Goal: Find specific page/section

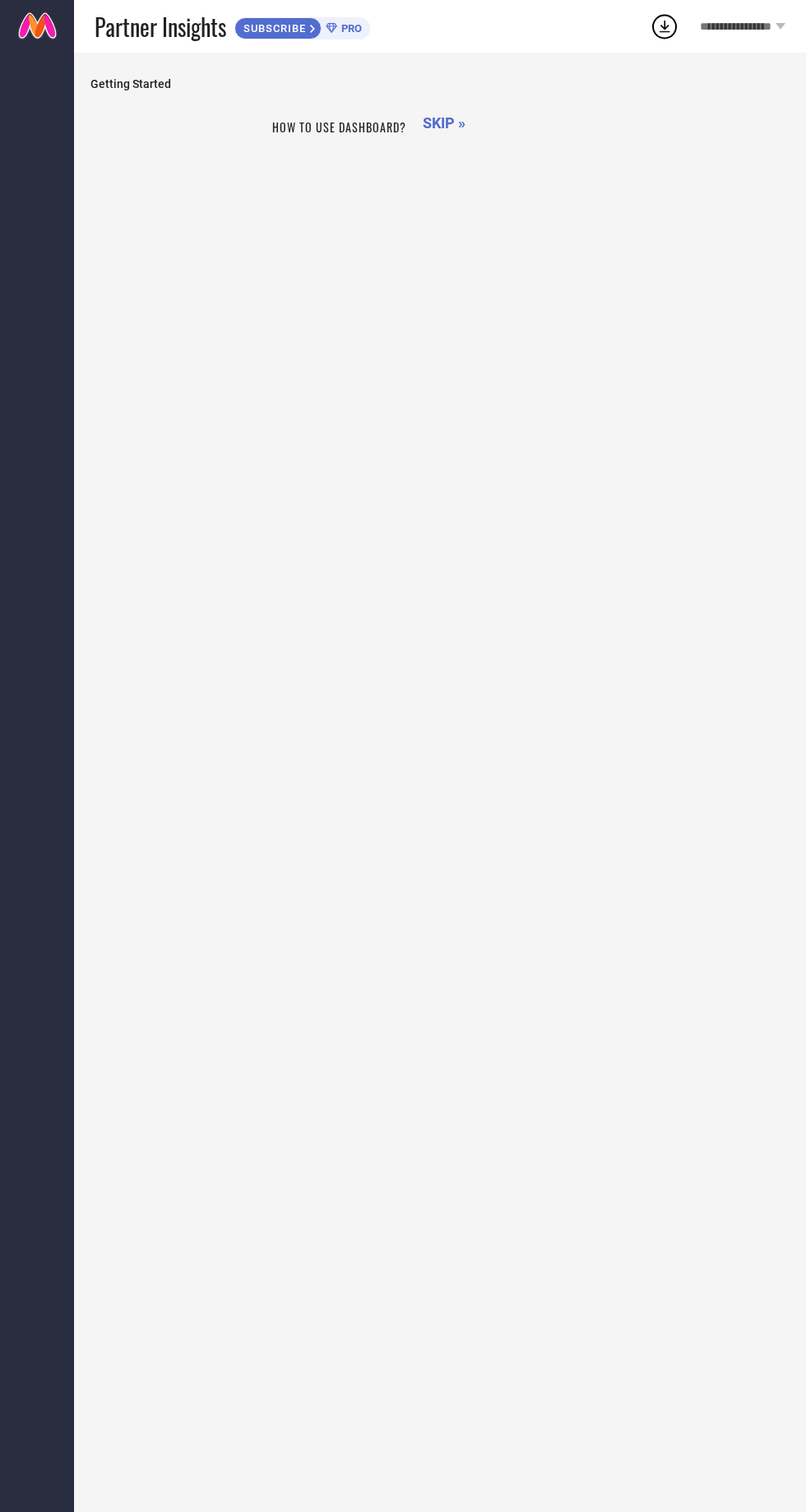
click at [427, 996] on div "How to use dashboard? SKIP »" at bounding box center [440, 799] width 699 height 1376
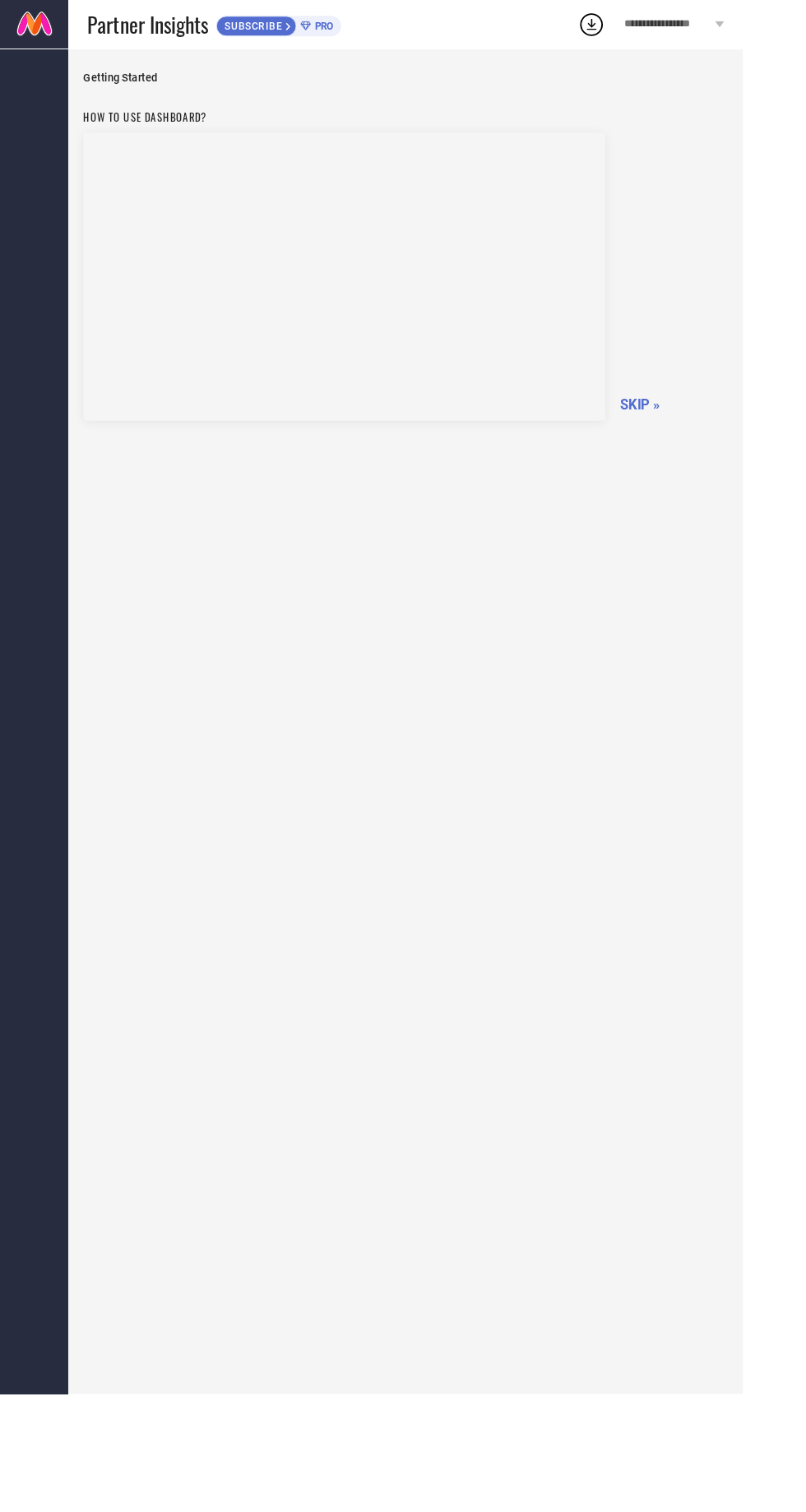
click at [474, 136] on h1 "How to use dashboard?" at bounding box center [373, 127] width 566 height 17
click at [700, 430] on span "SKIP »" at bounding box center [693, 438] width 43 height 17
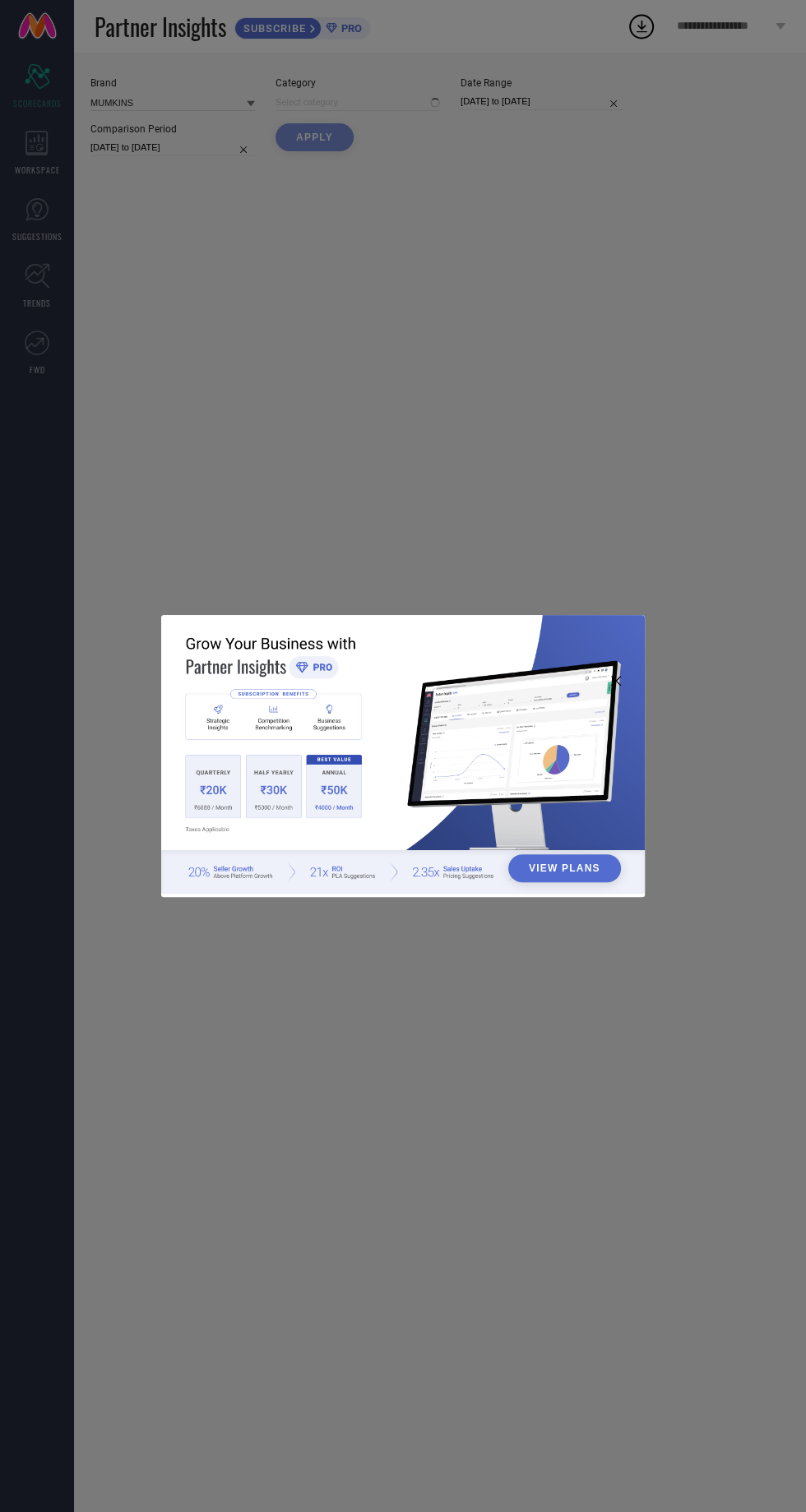
type input "All"
click at [49, 161] on div "View Plans" at bounding box center [403, 756] width 806 height 1512
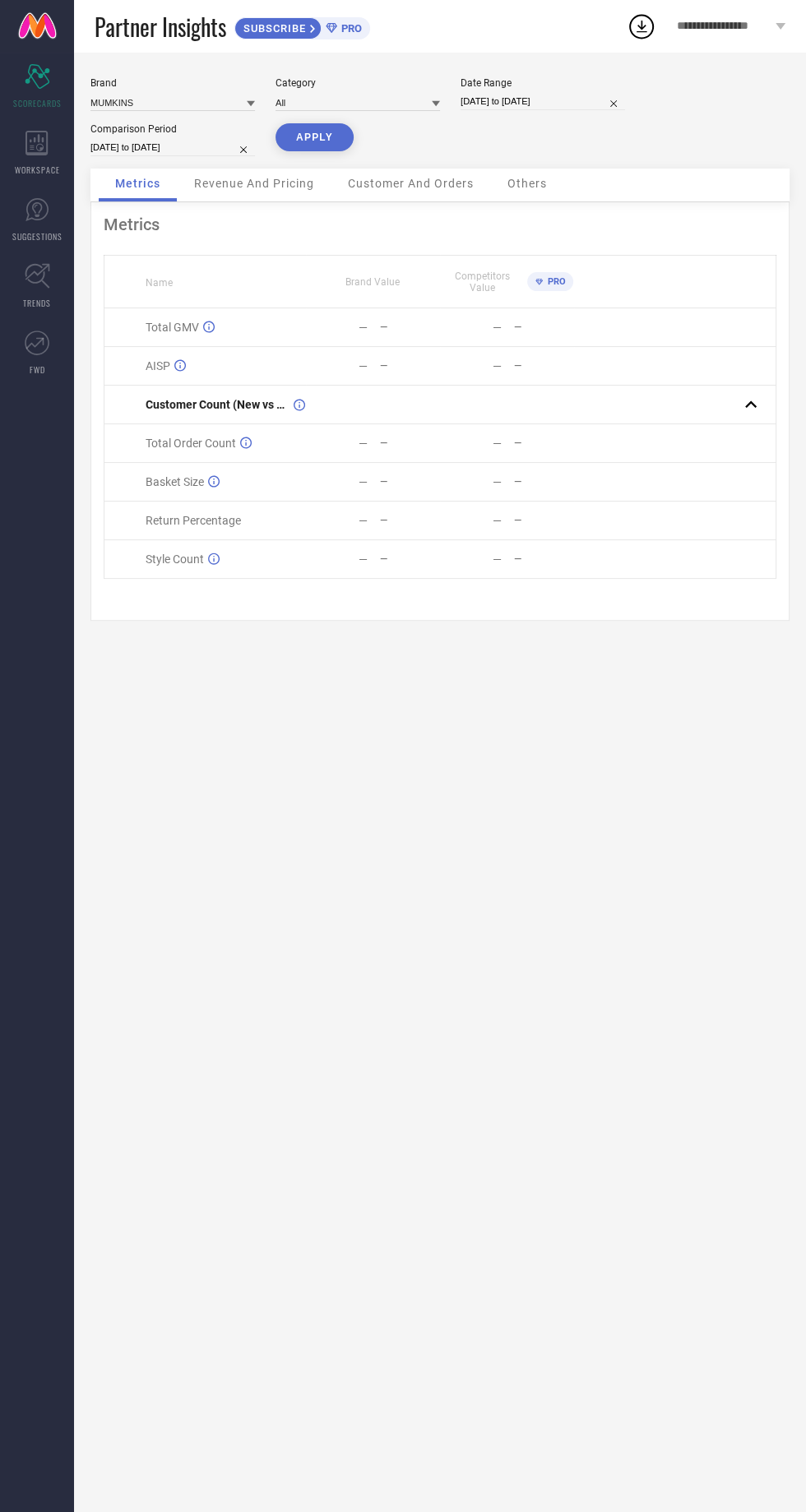
click at [31, 150] on icon at bounding box center [37, 143] width 23 height 25
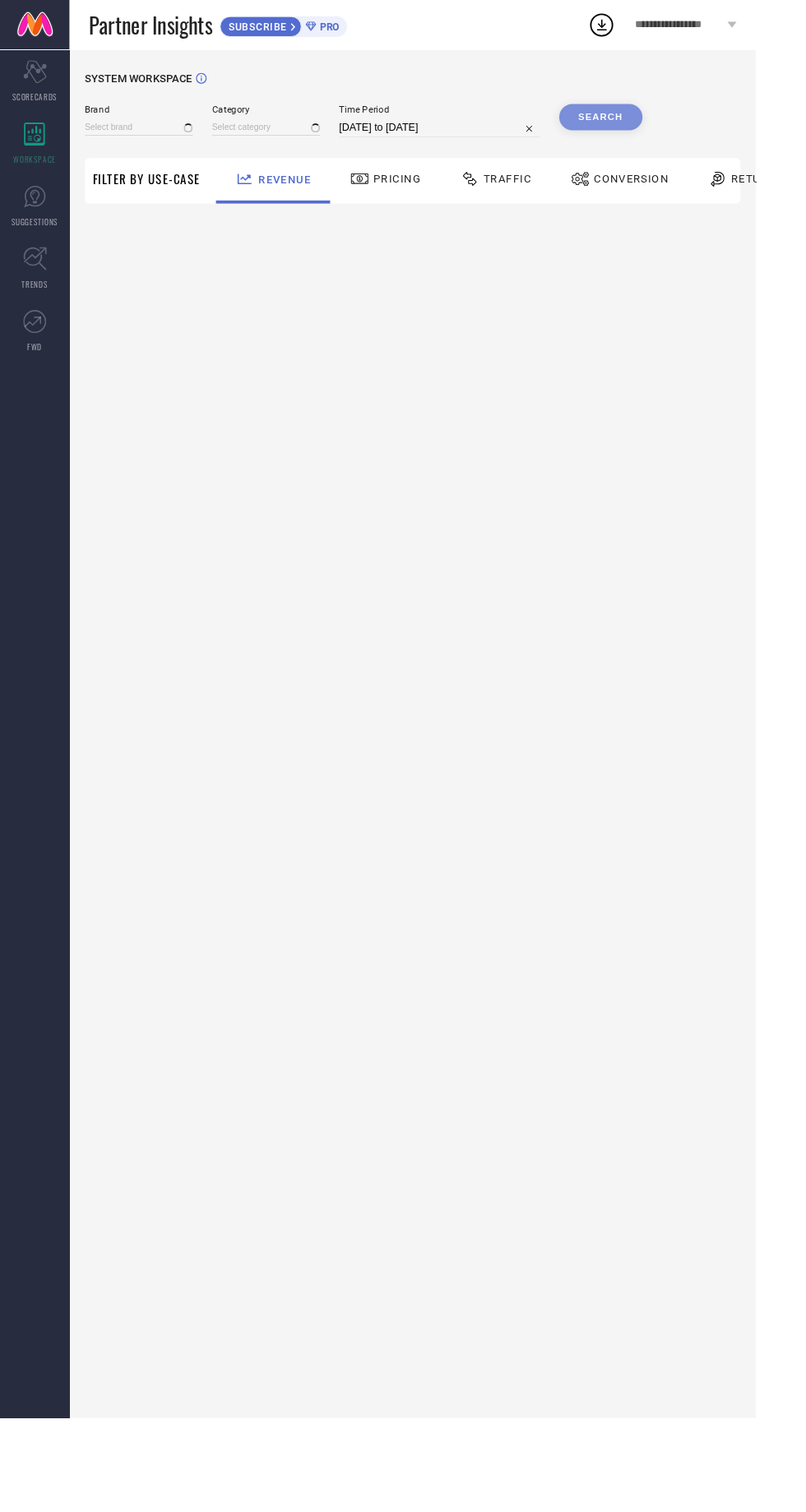
type input "MUMKINS"
type input "All"
